Goal: Transaction & Acquisition: Purchase product/service

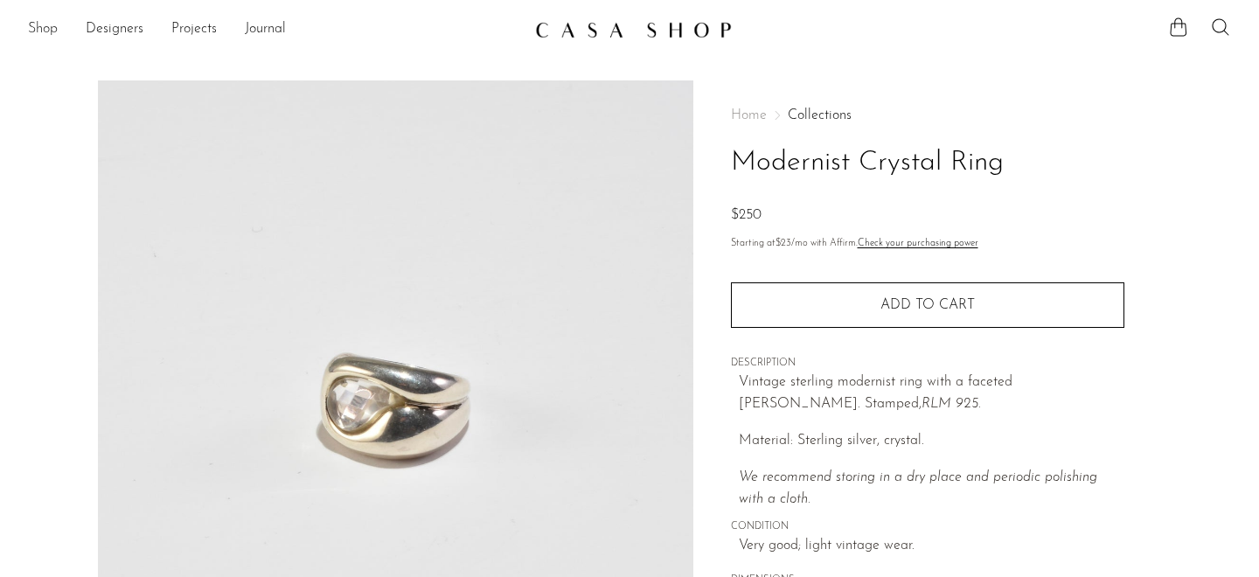
click at [45, 31] on link "Shop" at bounding box center [43, 29] width 30 height 23
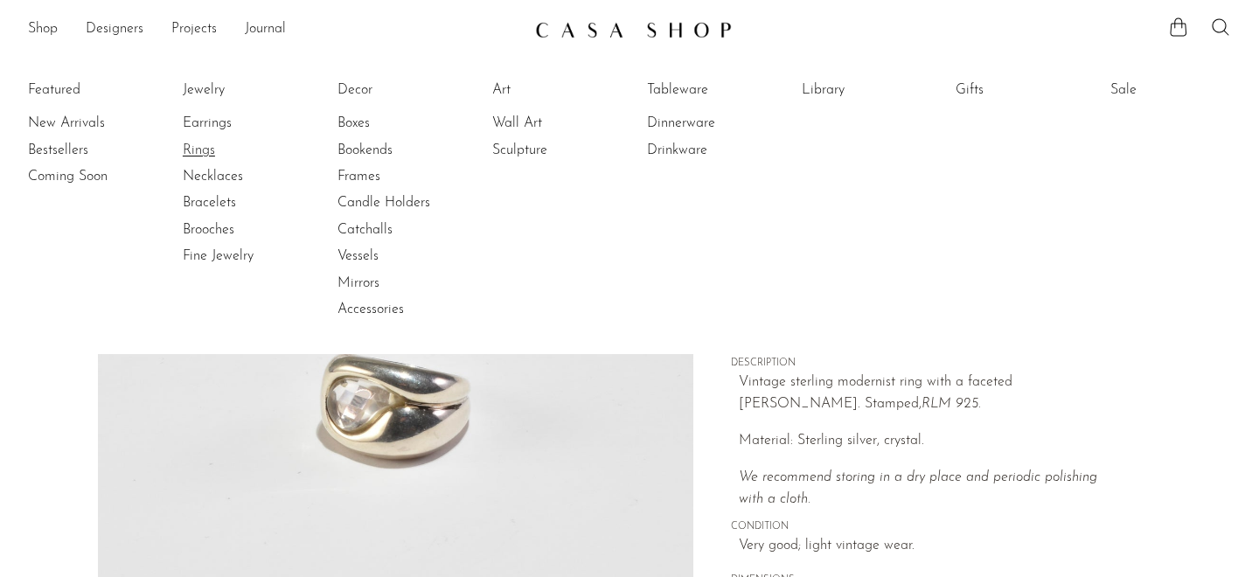
click at [202, 149] on link "Rings" at bounding box center [248, 150] width 131 height 19
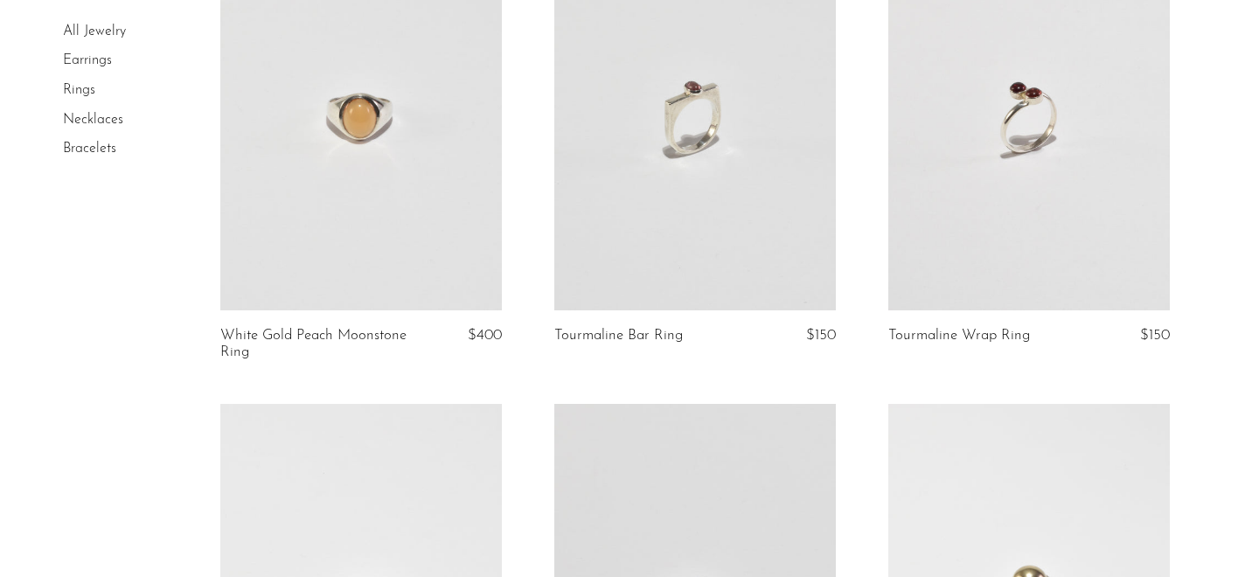
scroll to position [3451, 0]
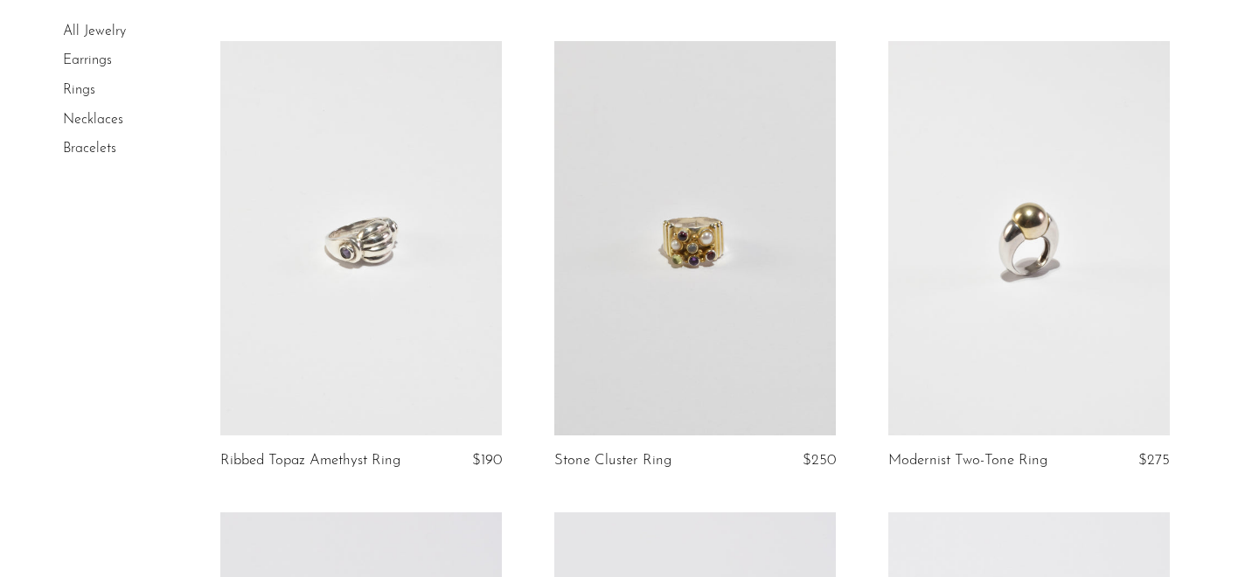
click at [779, 350] on link at bounding box center [694, 238] width 281 height 394
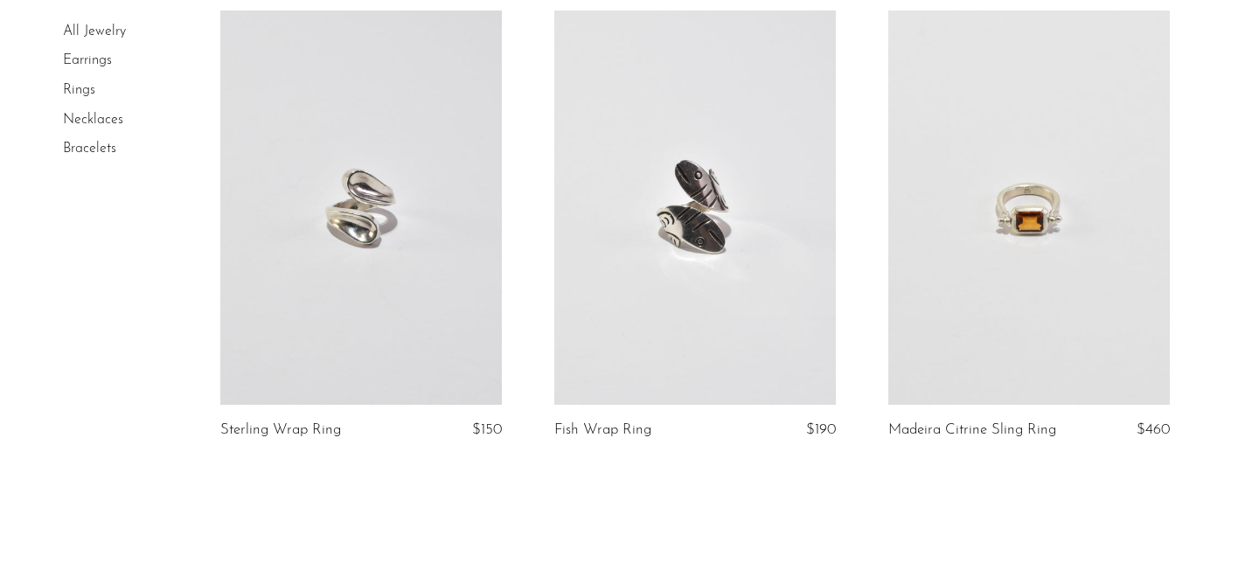
scroll to position [5694, 0]
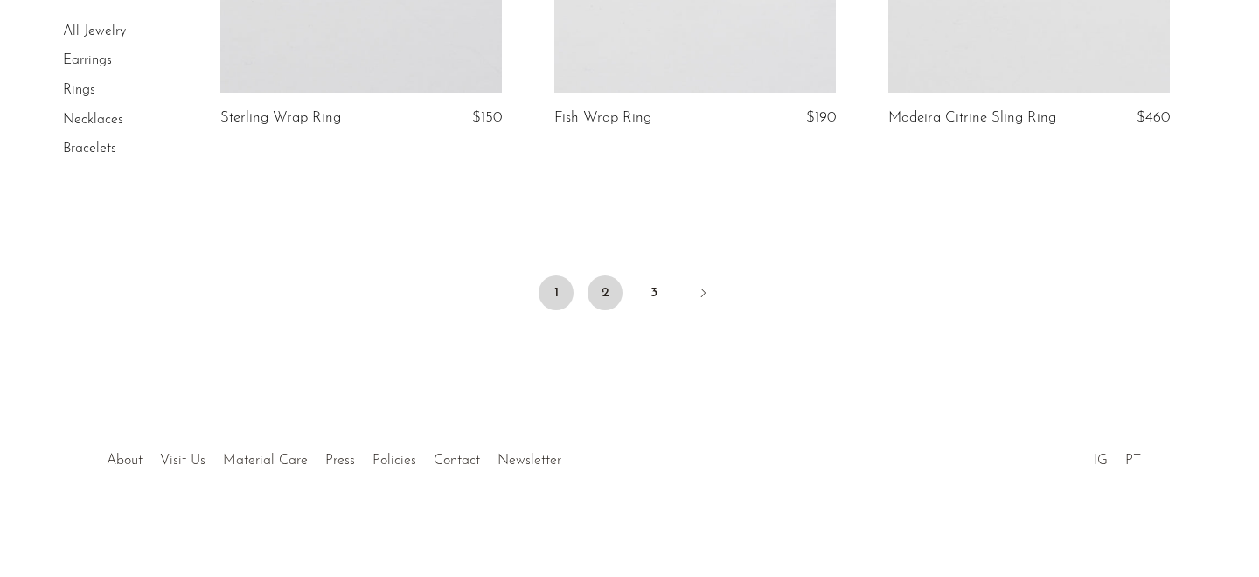
click at [601, 282] on link "2" at bounding box center [604, 292] width 35 height 35
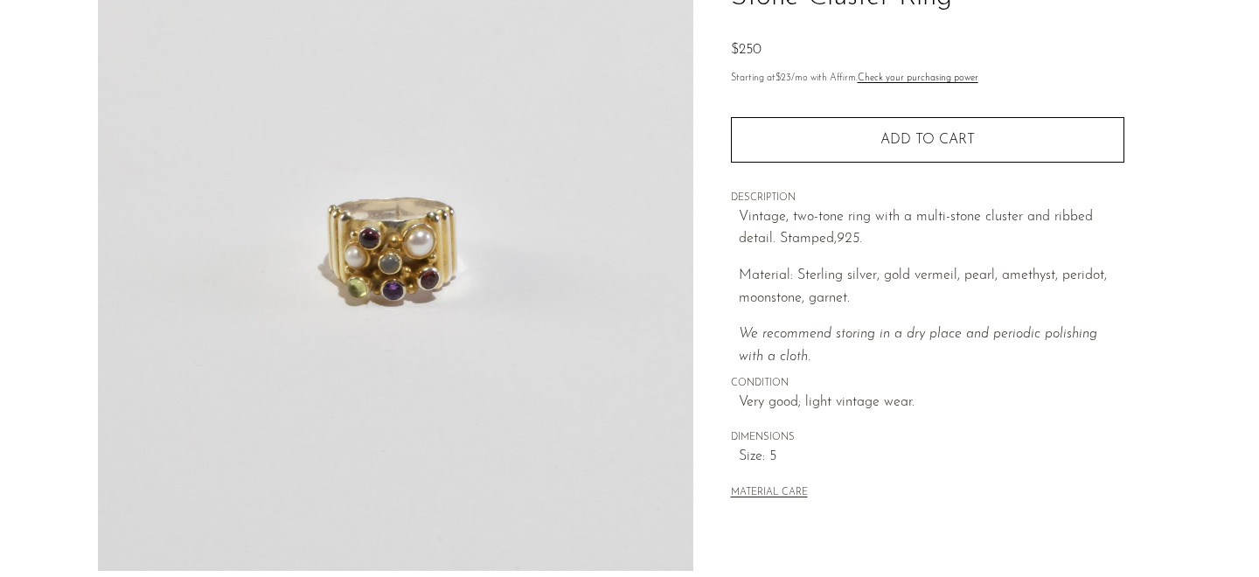
scroll to position [163, 0]
